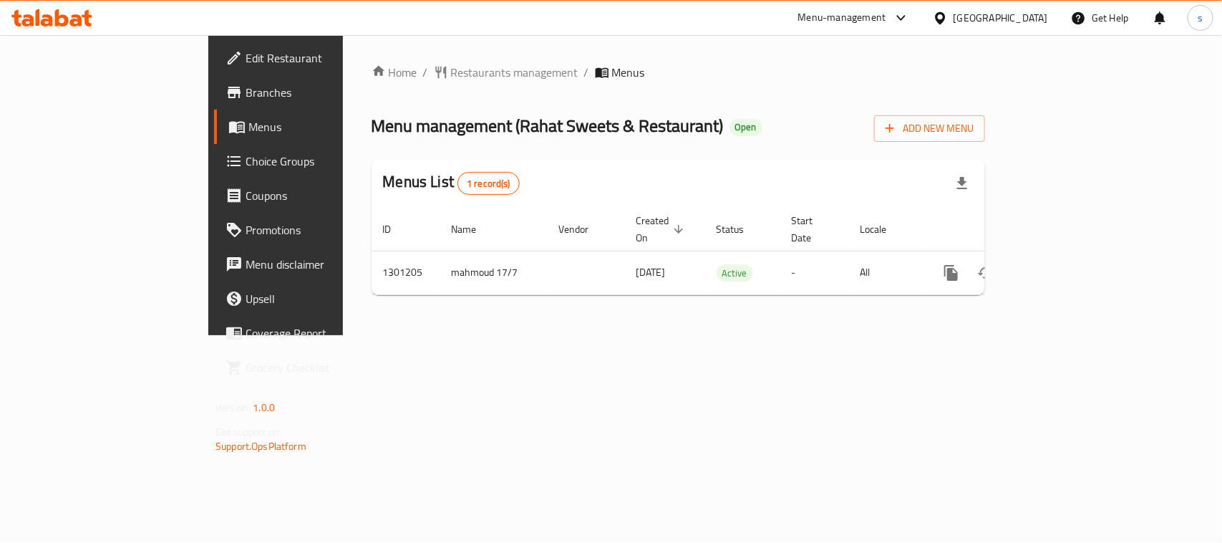
click at [951, 20] on div at bounding box center [943, 18] width 21 height 16
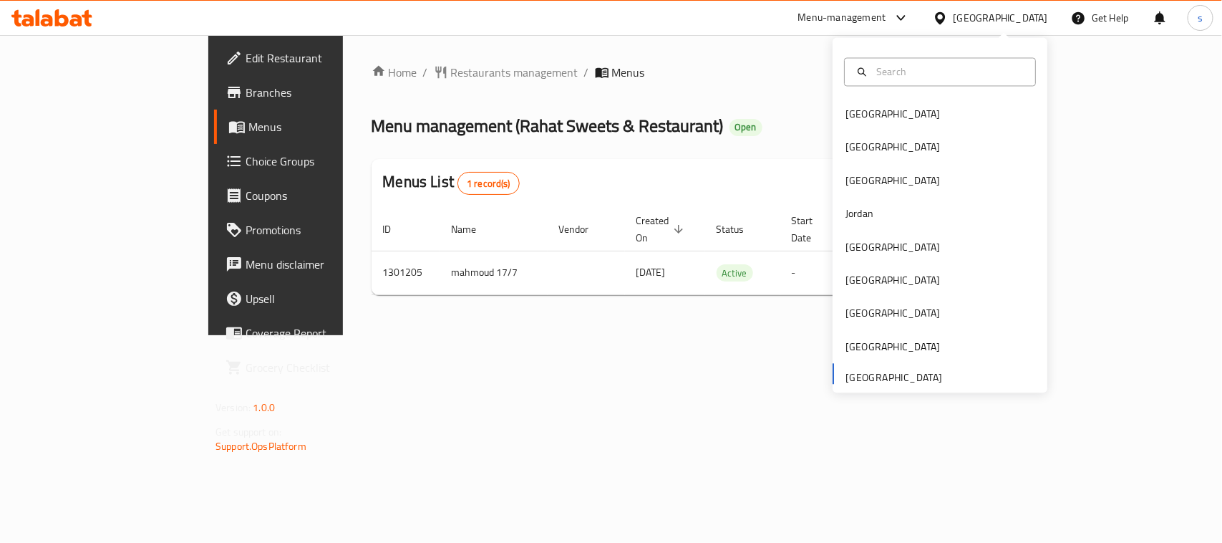
click at [863, 376] on div "Bahrain Egypt Iraq Jordan Kuwait Oman Qatar Saudi Arabia United Arab Emirates" at bounding box center [940, 245] width 215 height 294
click at [715, 335] on div "Home / Restaurants management / Menus Menu management ( Rahat Sweets & Restaura…" at bounding box center [678, 185] width 671 height 300
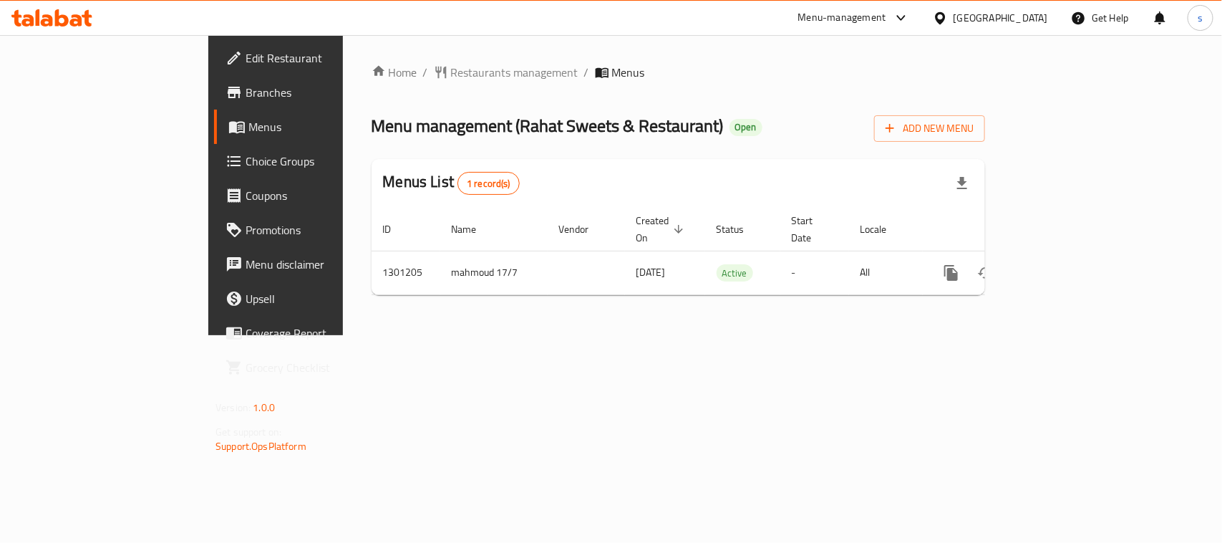
click at [842, 22] on div "Menu-management" at bounding box center [843, 17] width 88 height 17
click at [803, 120] on div "Restaurant-Management" at bounding box center [766, 125] width 112 height 16
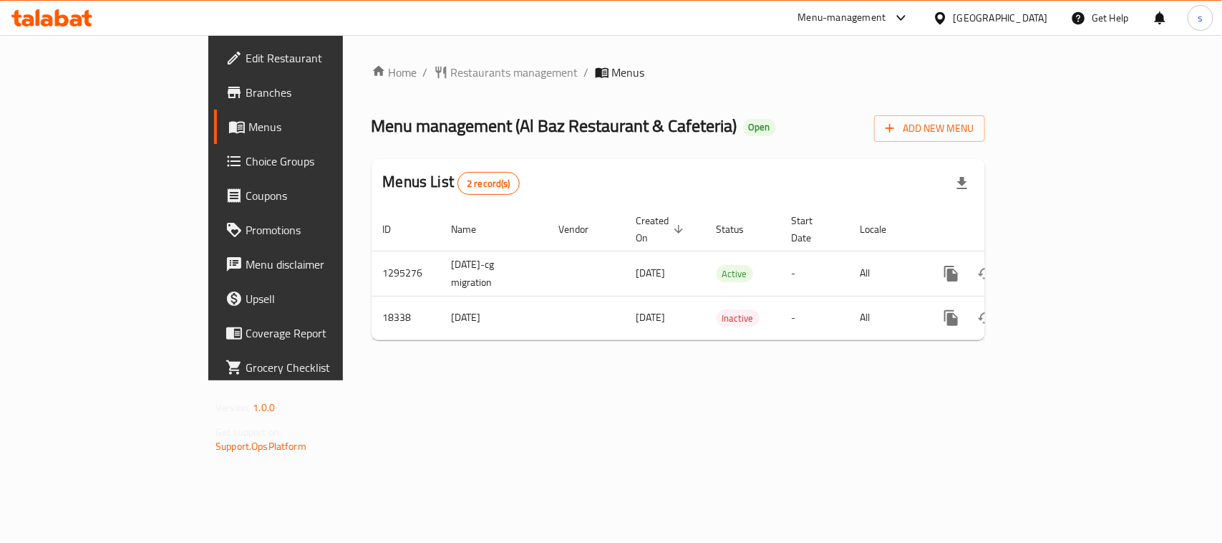
click at [894, 25] on icon at bounding box center [901, 17] width 17 height 17
click at [789, 120] on div "Restaurant-Management" at bounding box center [766, 125] width 112 height 16
